Goal: Information Seeking & Learning: Stay updated

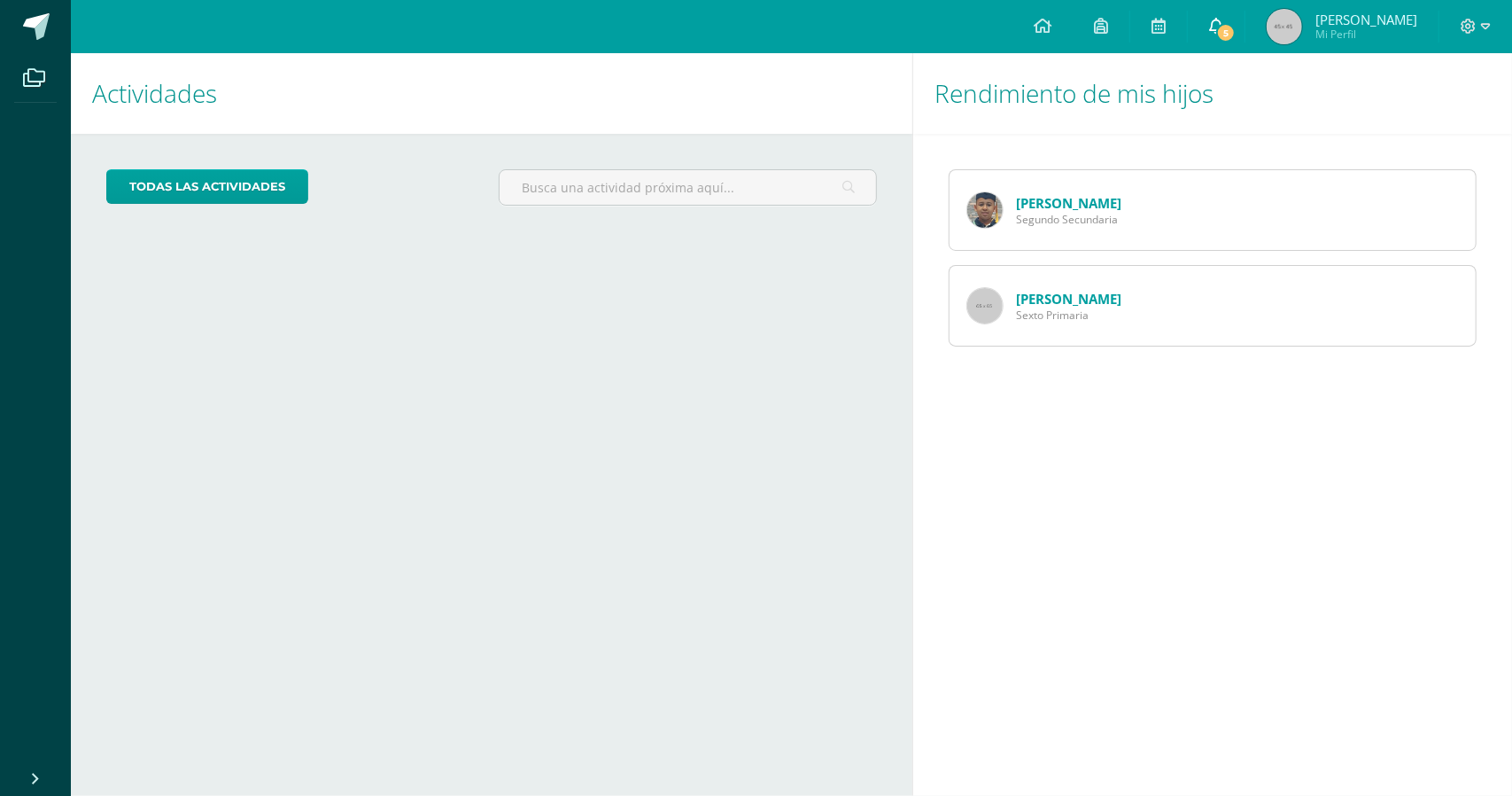
click at [1224, 22] on icon at bounding box center [1216, 25] width 14 height 16
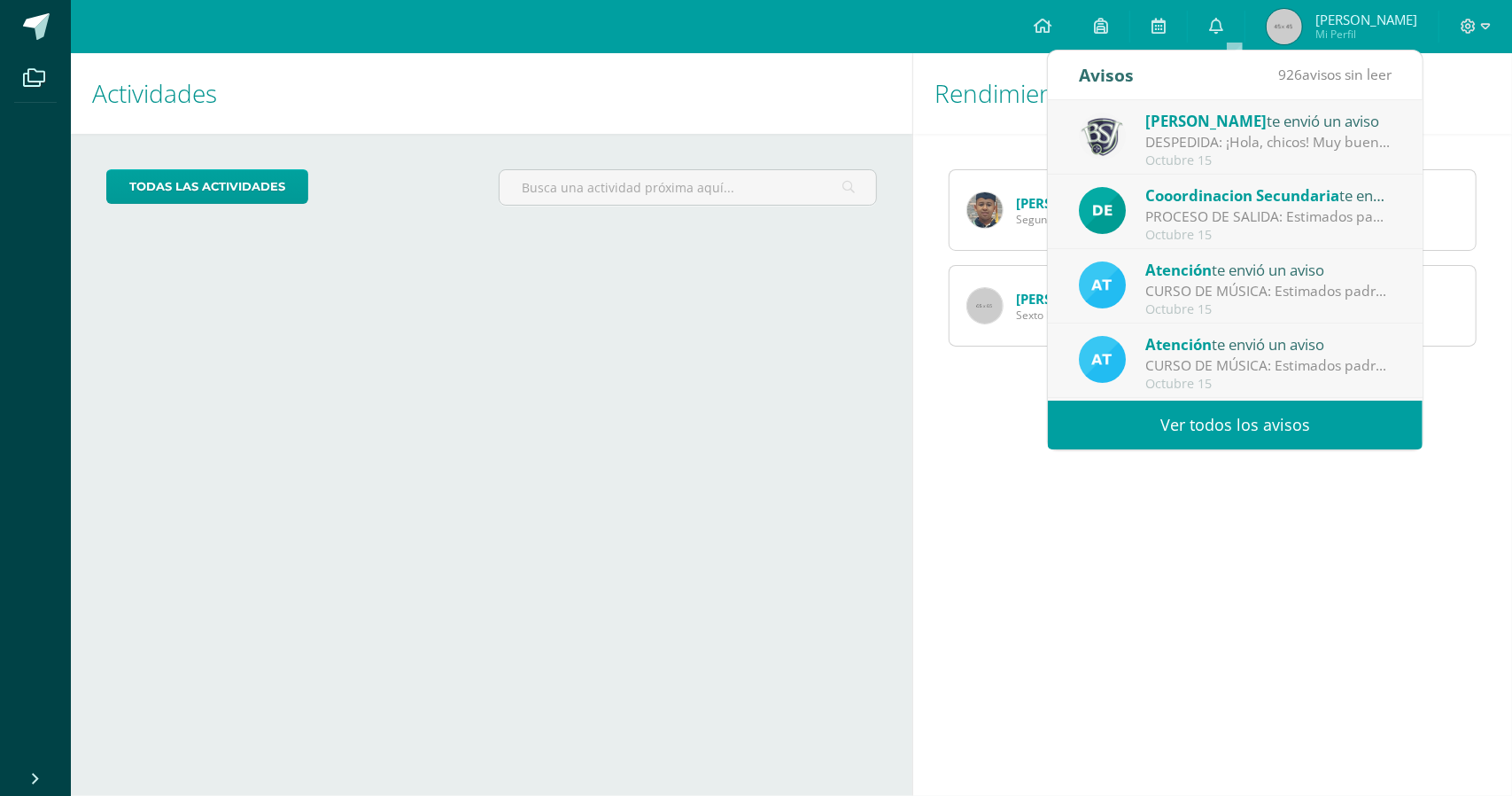
click at [1279, 134] on div "DESPEDIDA: ¡Hola, chicos! Muy buenas tardes 😊 Solo quería recordarles que [DATE…" at bounding box center [1268, 142] width 246 height 20
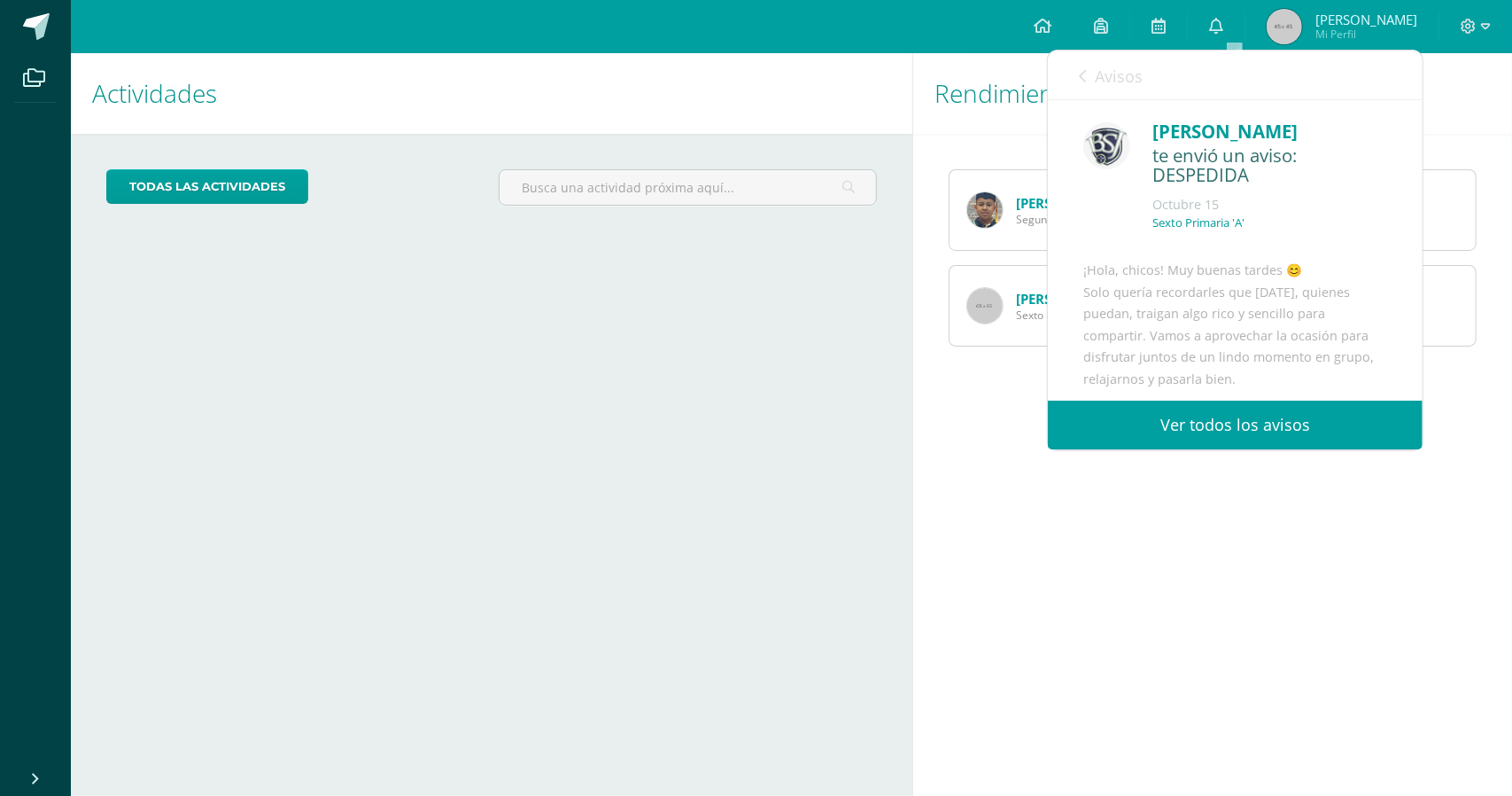
click at [1244, 429] on link "Ver todos los avisos" at bounding box center [1235, 425] width 375 height 48
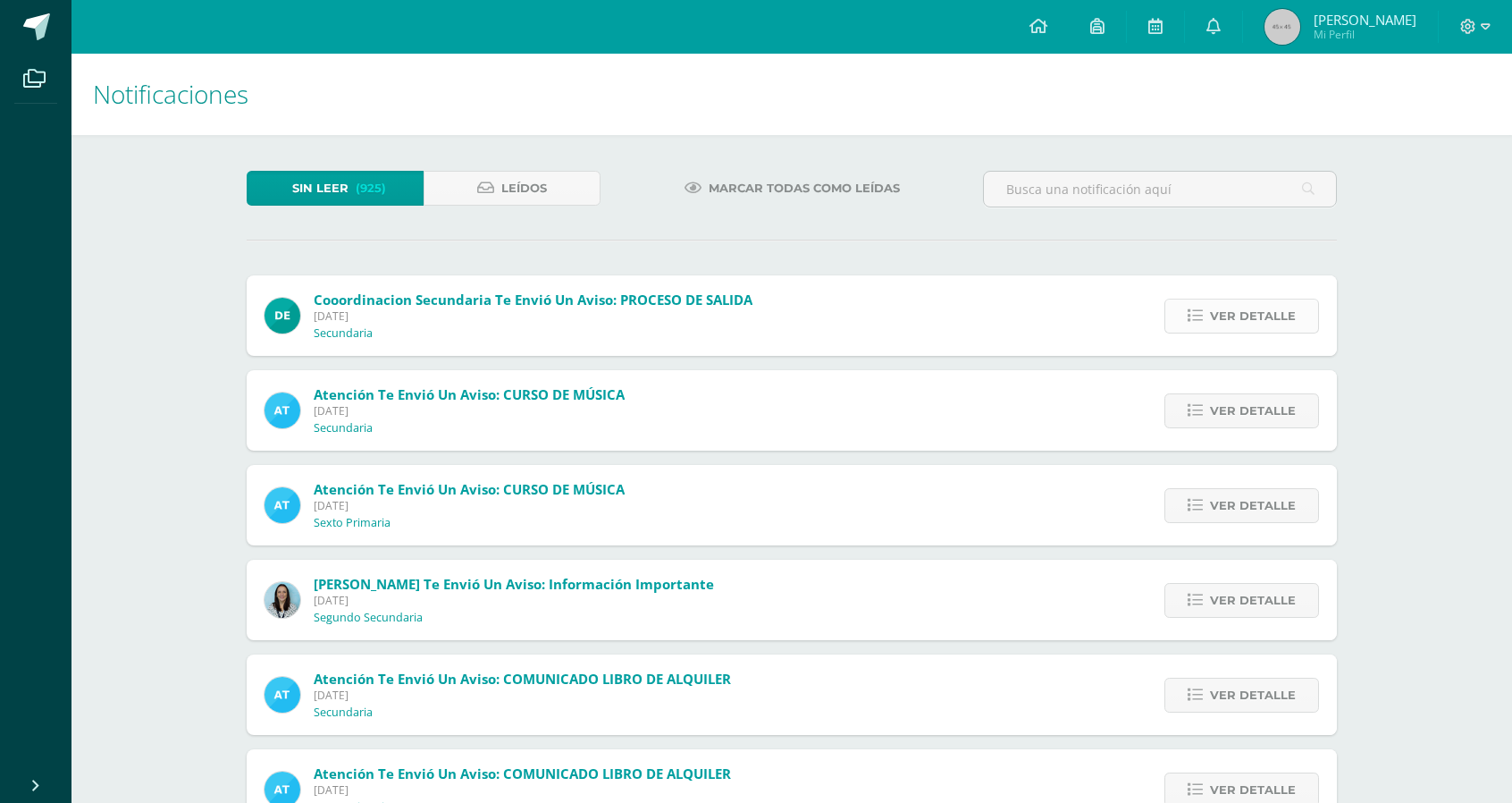
click at [1259, 312] on span "Ver detalle" at bounding box center [1252, 315] width 85 height 33
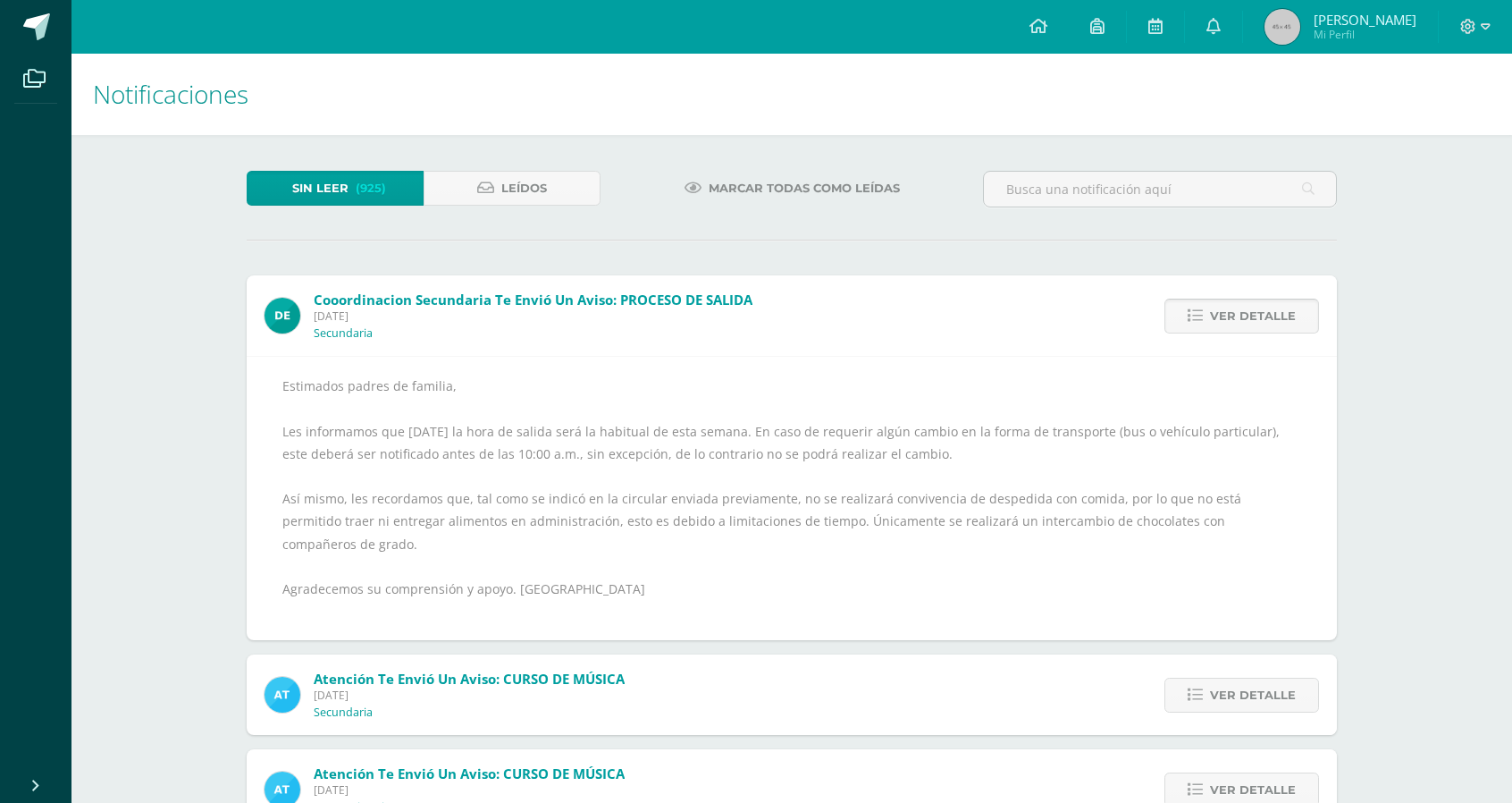
click at [1259, 312] on span "Ver detalle" at bounding box center [1252, 315] width 85 height 33
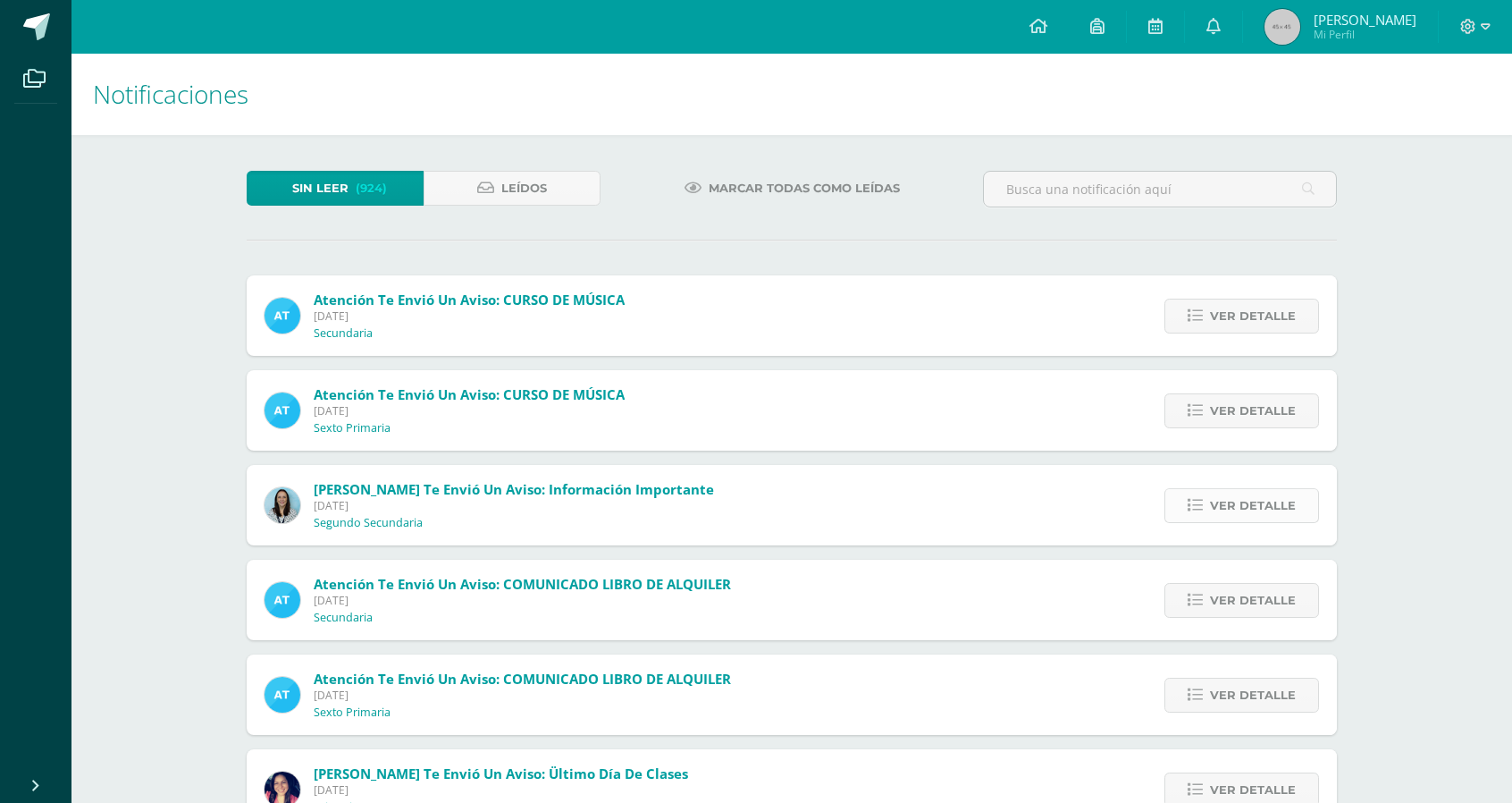
click at [1247, 496] on span "Ver detalle" at bounding box center [1252, 505] width 85 height 33
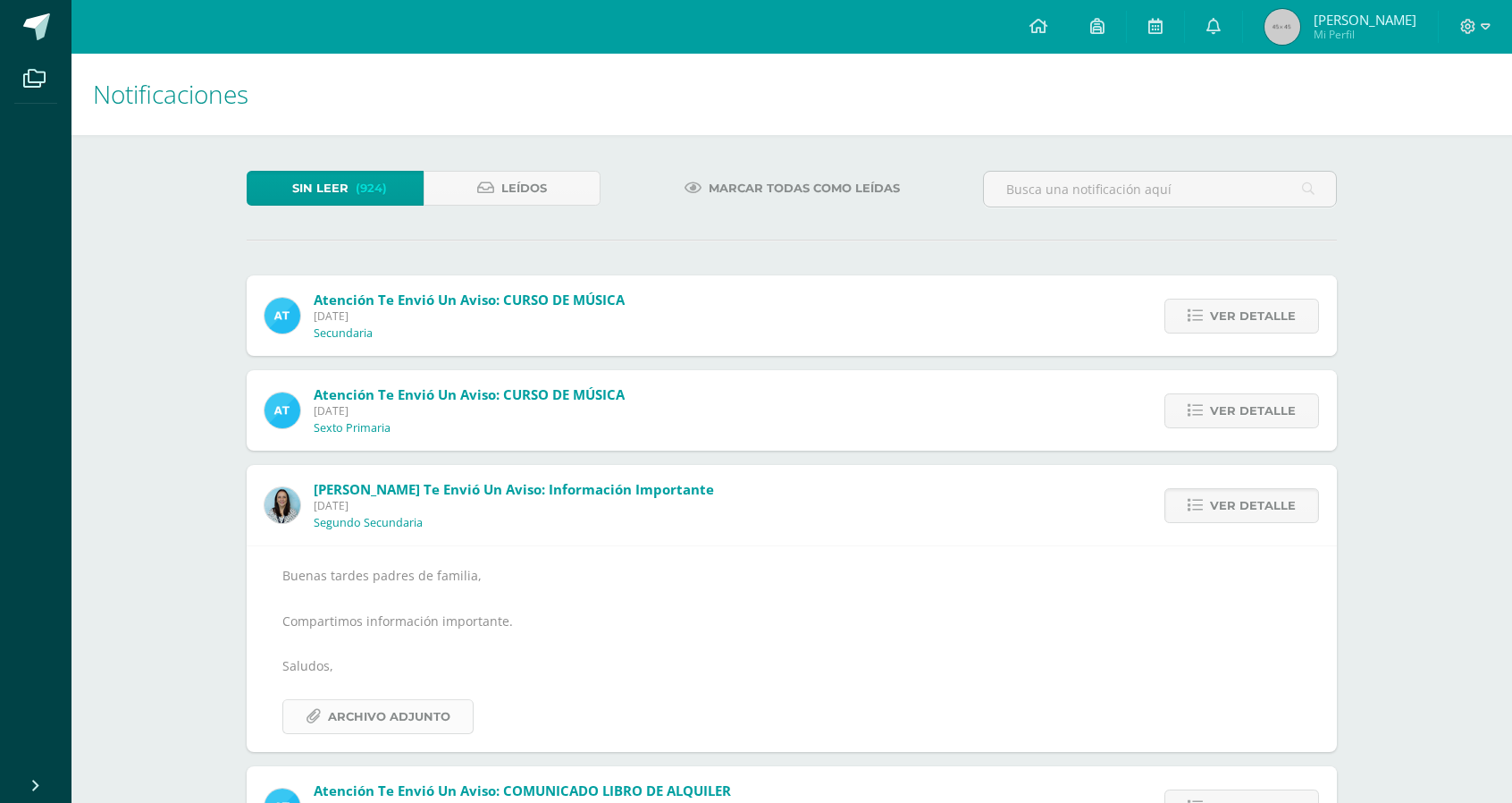
click at [391, 709] on span "Archivo Adjunto" at bounding box center [389, 716] width 123 height 33
click at [1248, 512] on span "Ver detalle" at bounding box center [1252, 505] width 85 height 33
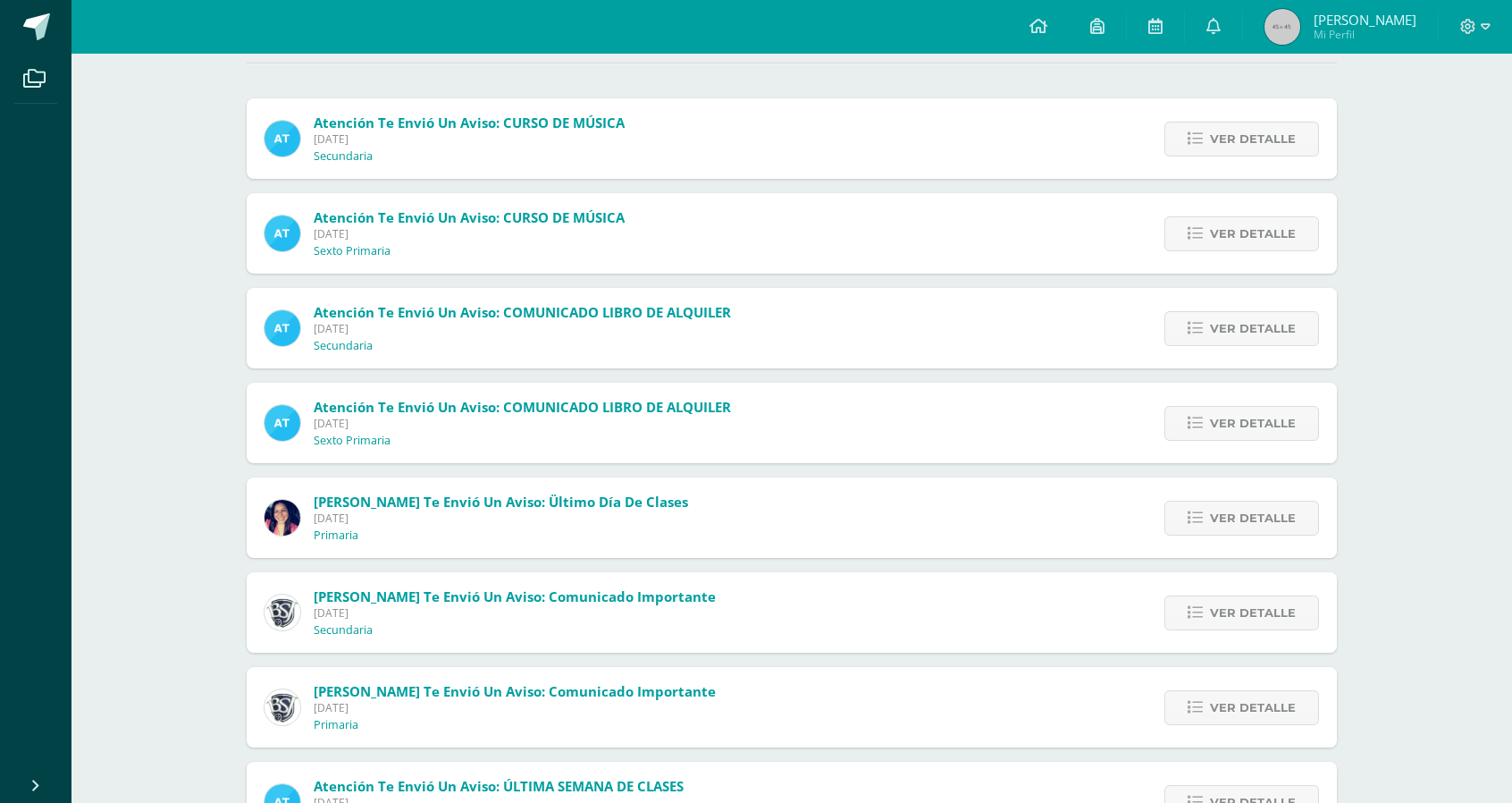
scroll to position [179, 0]
click at [1277, 509] on span "Ver detalle" at bounding box center [1252, 516] width 85 height 33
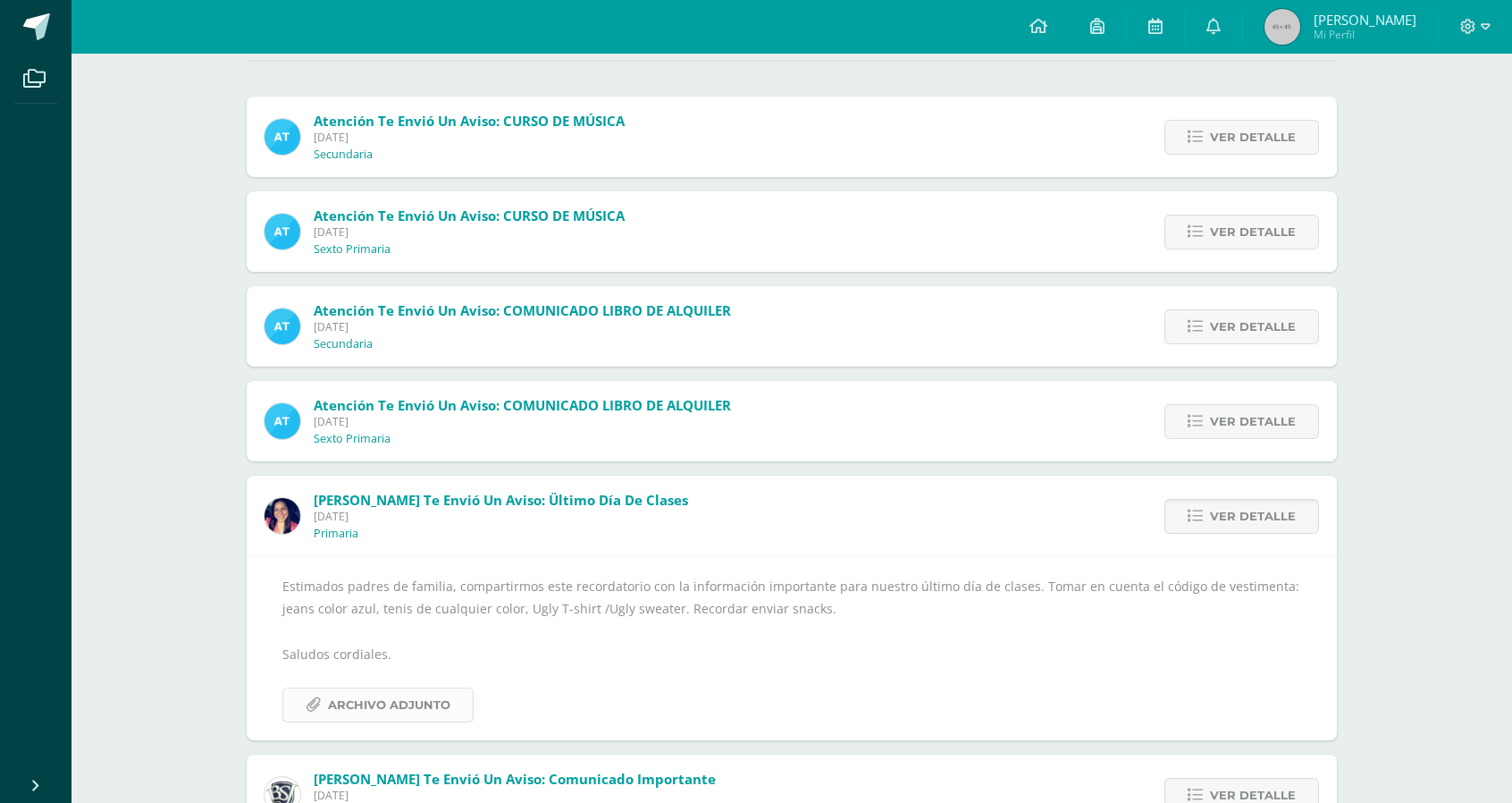
click at [370, 705] on span "Archivo Adjunto" at bounding box center [389, 705] width 123 height 33
click at [1284, 526] on span "Ver detalle" at bounding box center [1252, 516] width 85 height 33
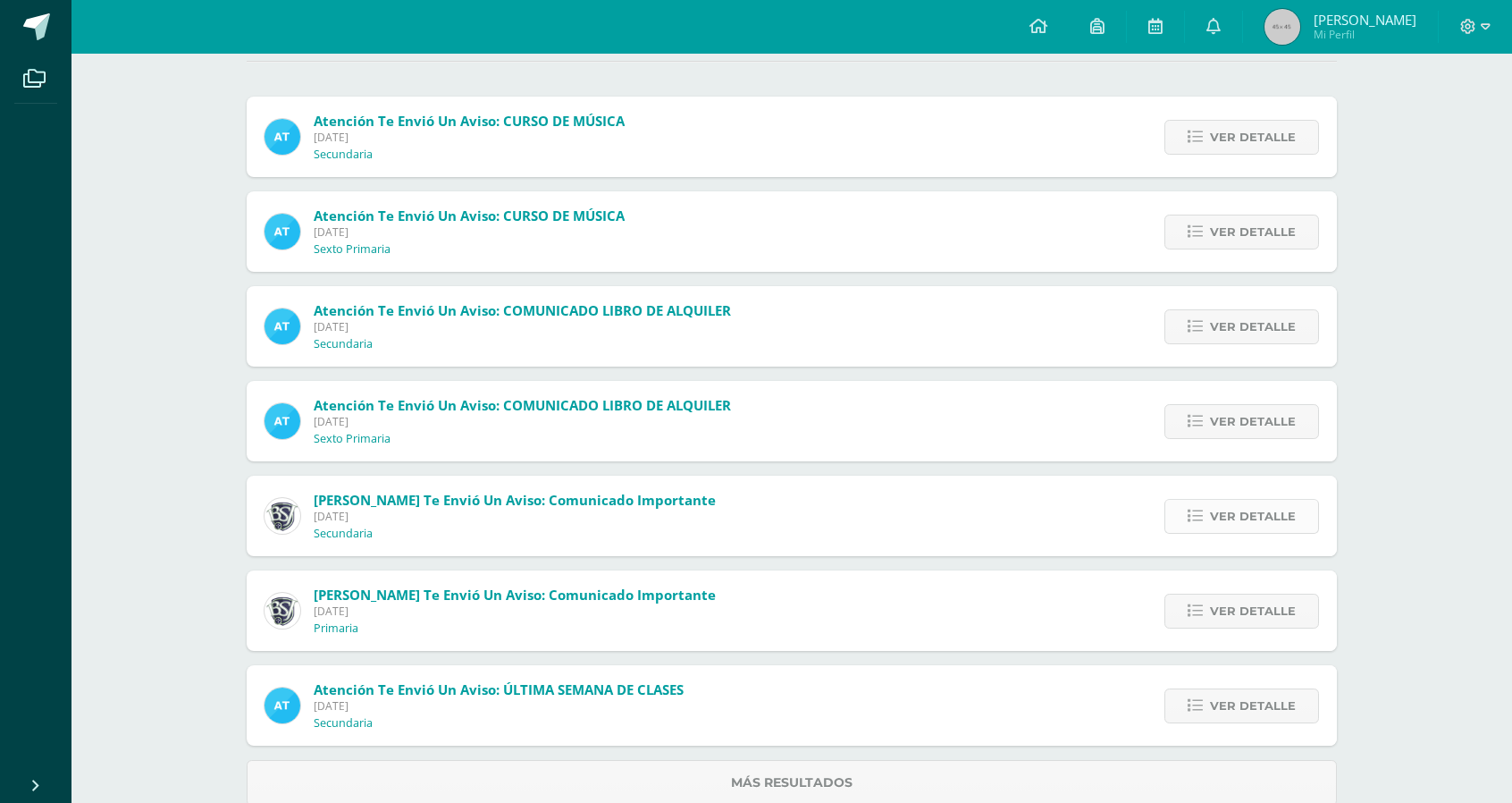
click at [1232, 510] on span "Ver detalle" at bounding box center [1252, 516] width 85 height 33
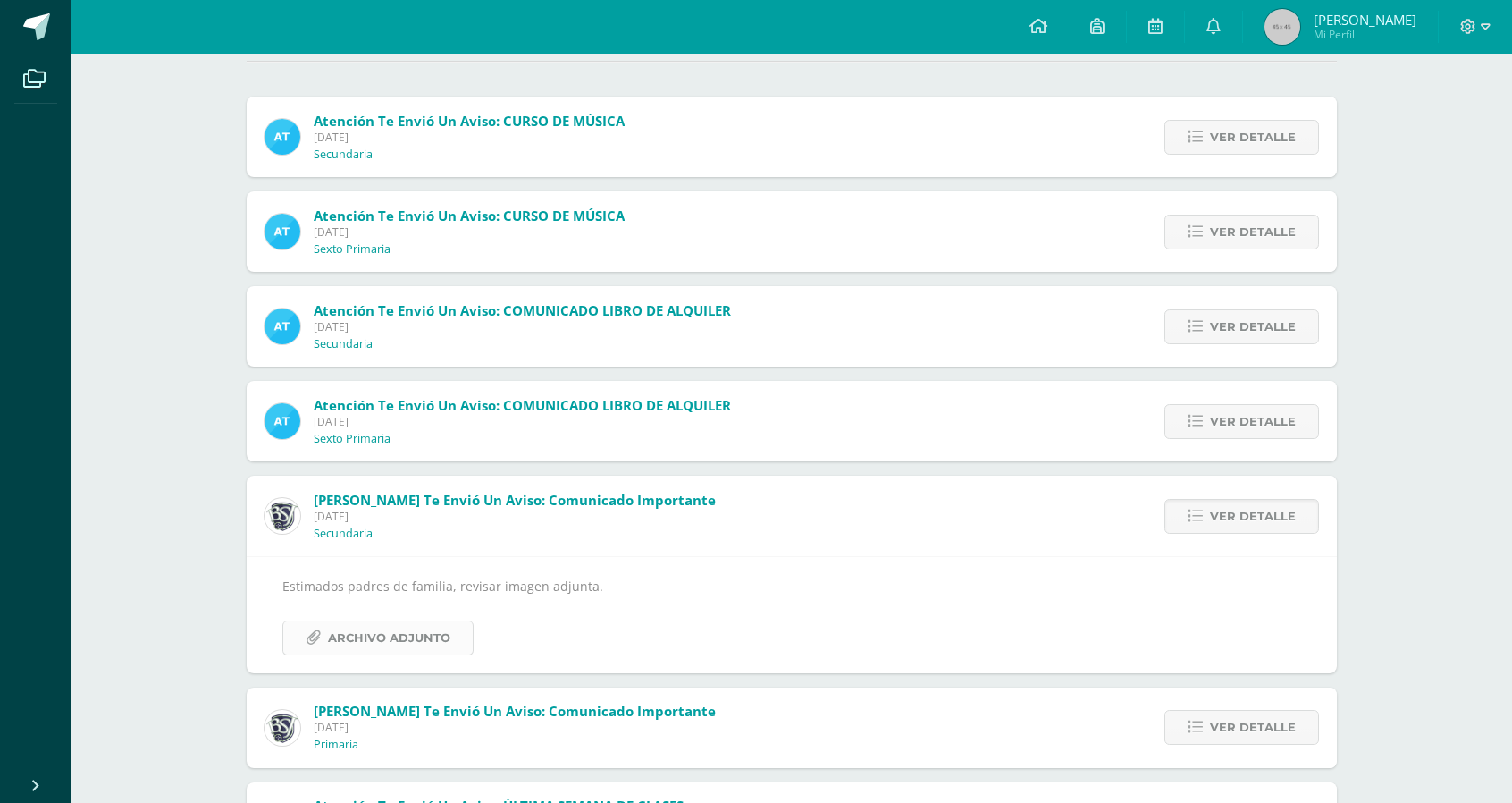
click at [437, 628] on span "Archivo Adjunto" at bounding box center [389, 637] width 123 height 33
click at [1259, 514] on span "Ver detalle" at bounding box center [1252, 516] width 85 height 33
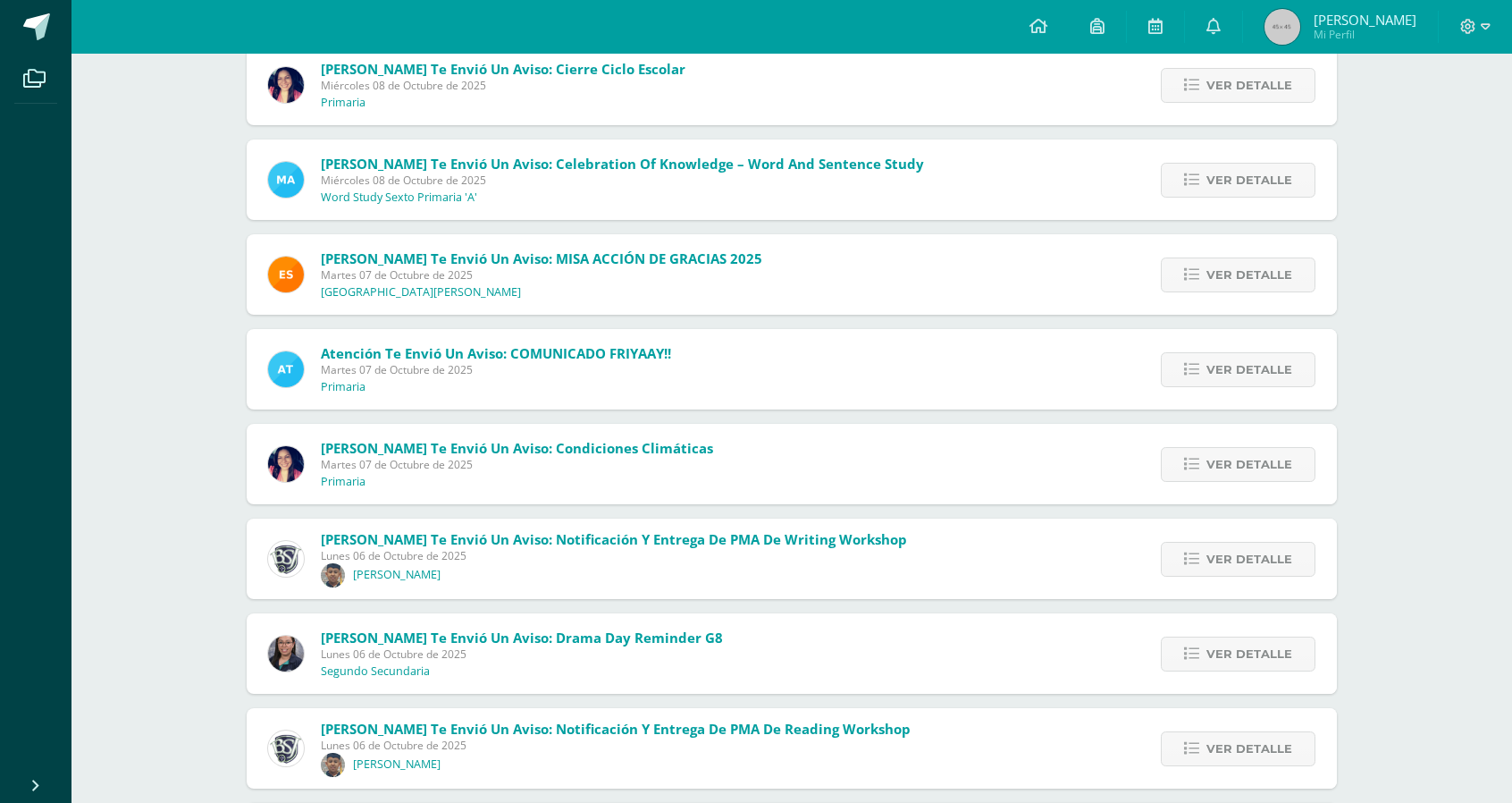
scroll to position [805, 0]
